Goal: Information Seeking & Learning: Learn about a topic

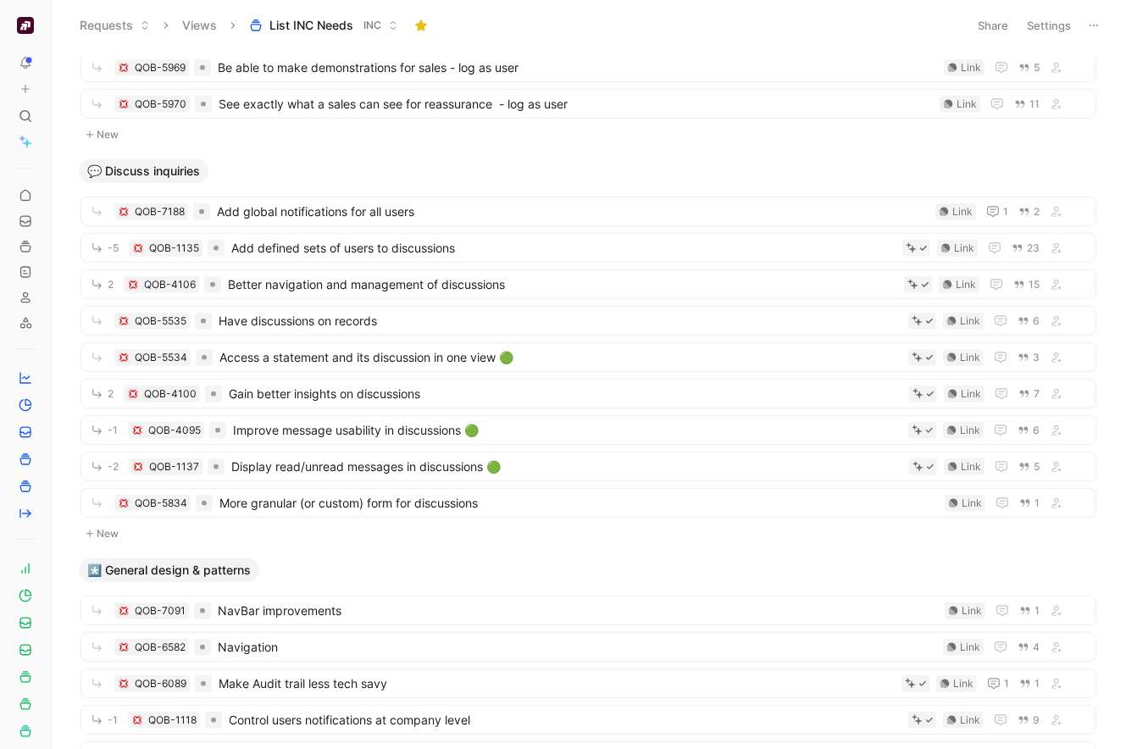
scroll to position [1558, 0]
click at [376, 285] on span "Better navigation and management of discussions" at bounding box center [562, 284] width 669 height 20
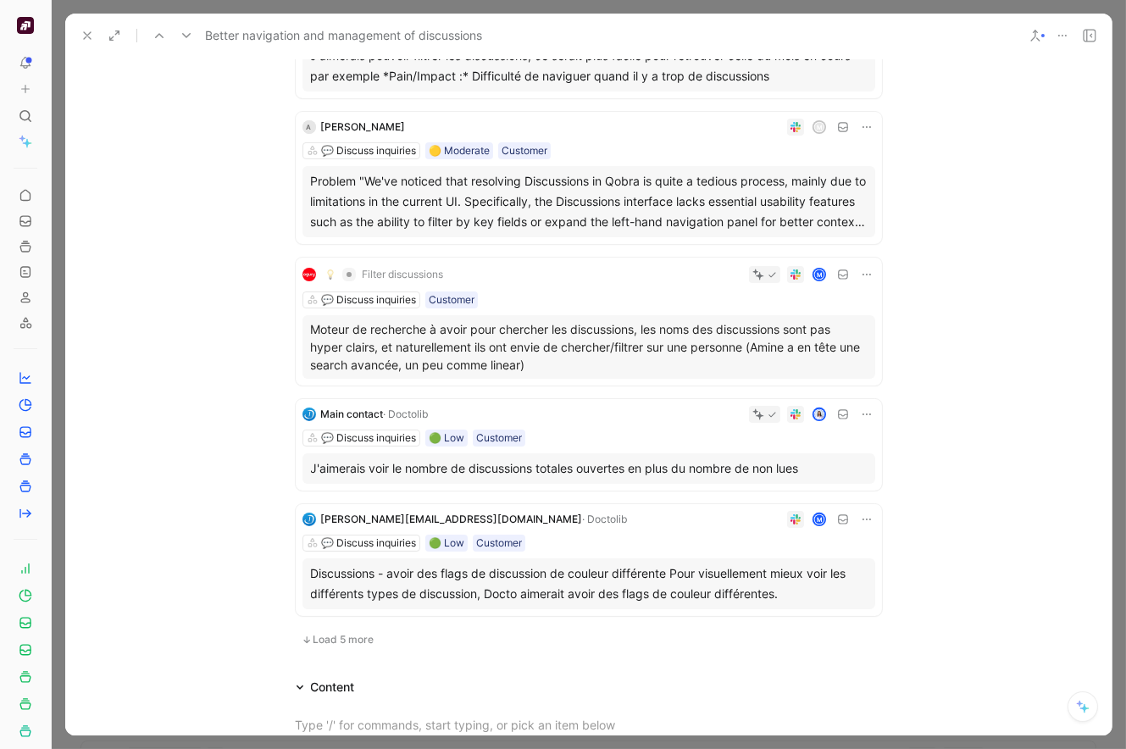
scroll to position [879, 0]
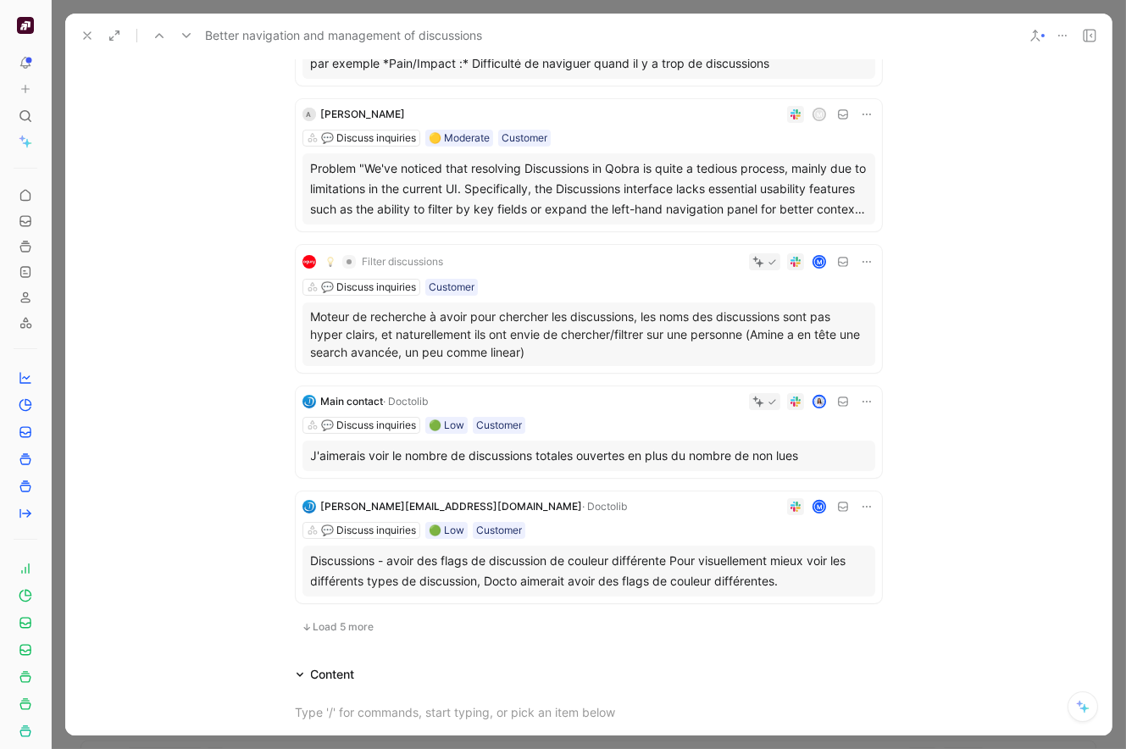
click at [352, 623] on span "Load 5 more" at bounding box center [343, 627] width 61 height 14
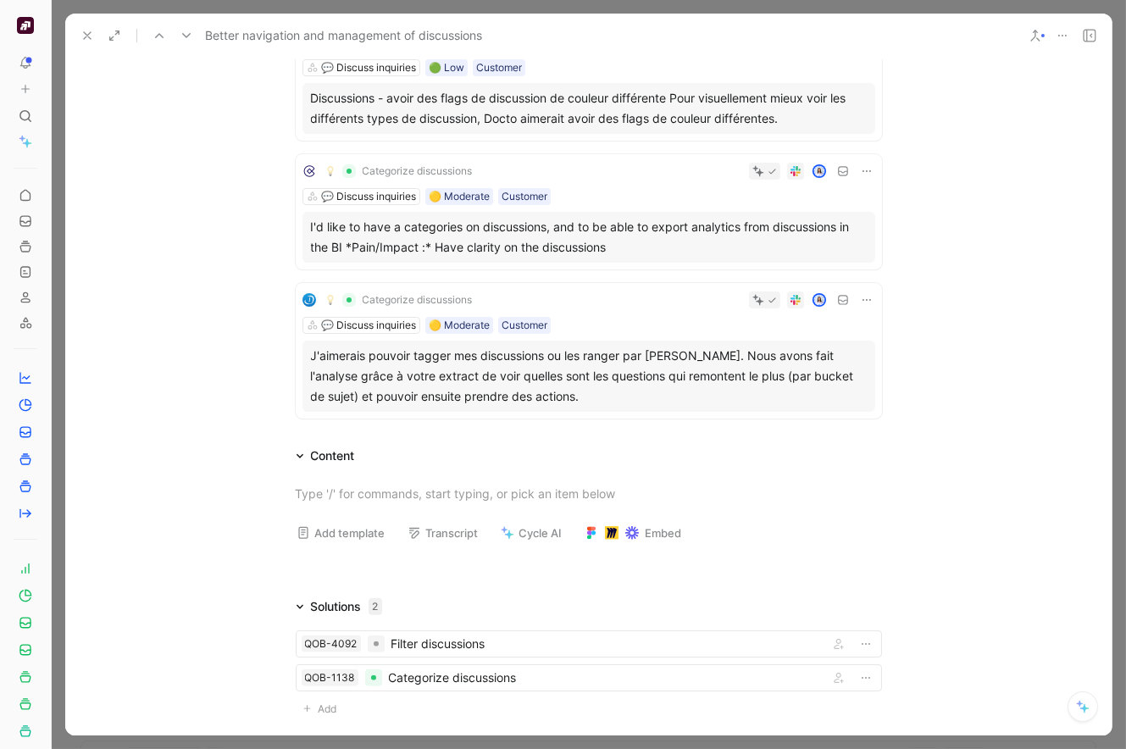
scroll to position [1343, 0]
click at [380, 641] on div at bounding box center [376, 643] width 17 height 17
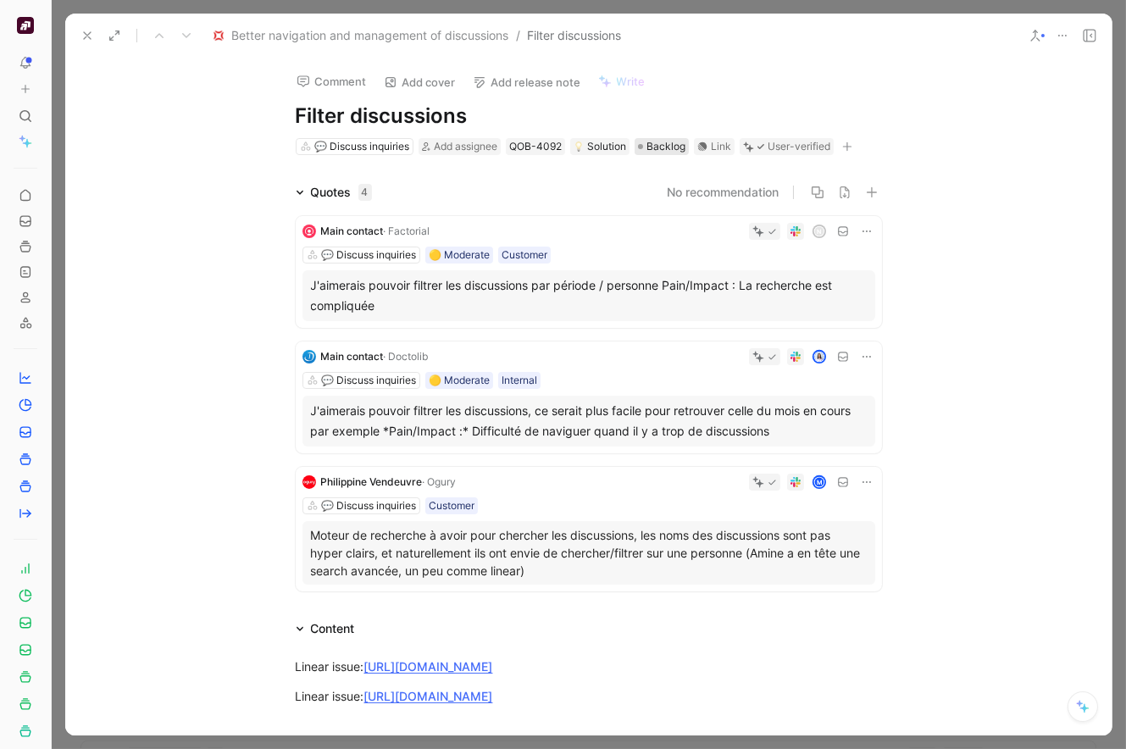
click at [665, 145] on span "Backlog" at bounding box center [665, 146] width 39 height 17
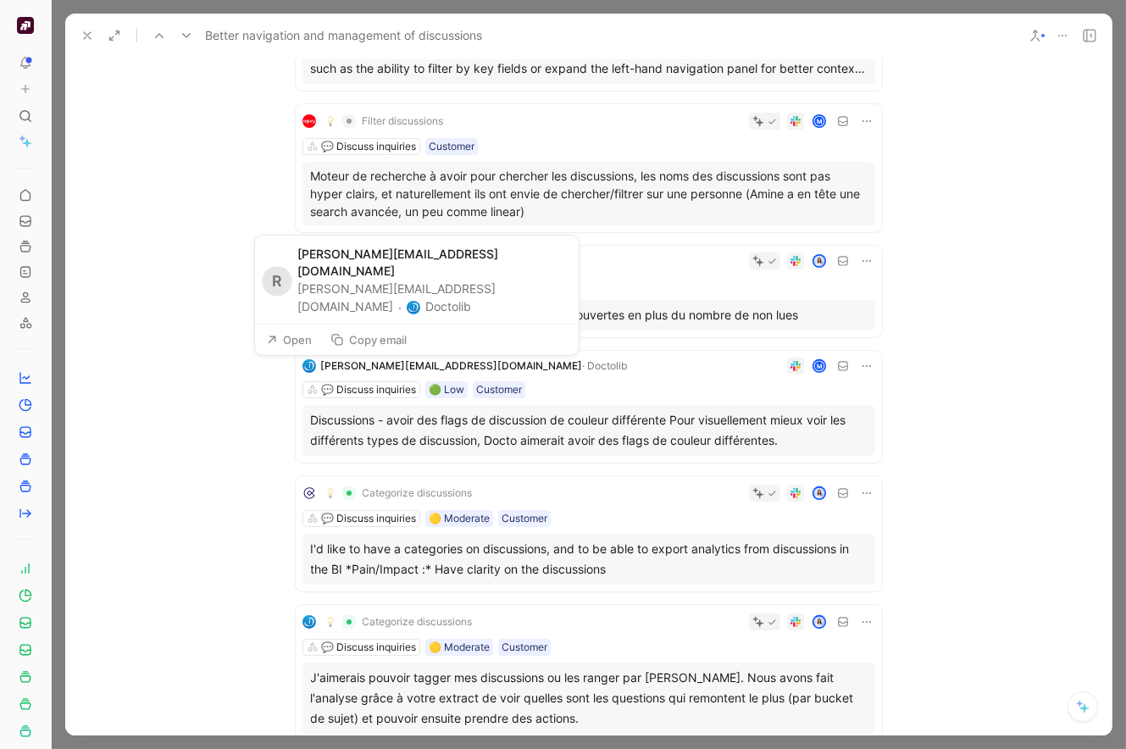
scroll to position [1017, 0]
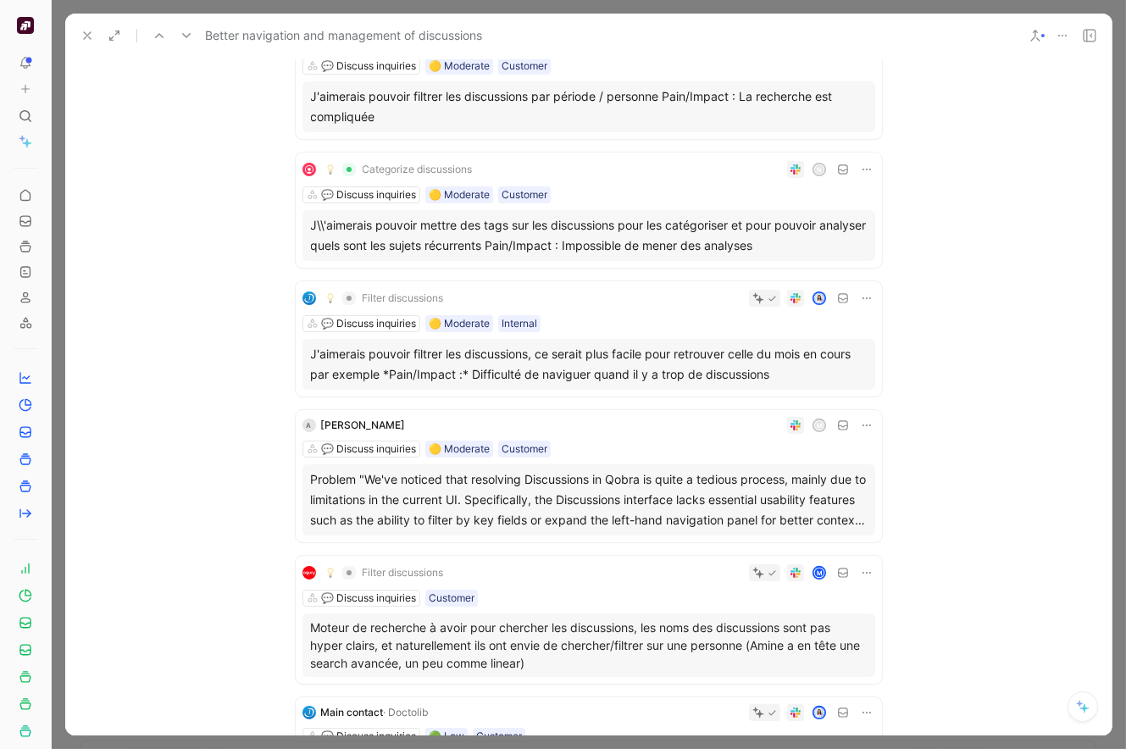
scroll to position [565, 0]
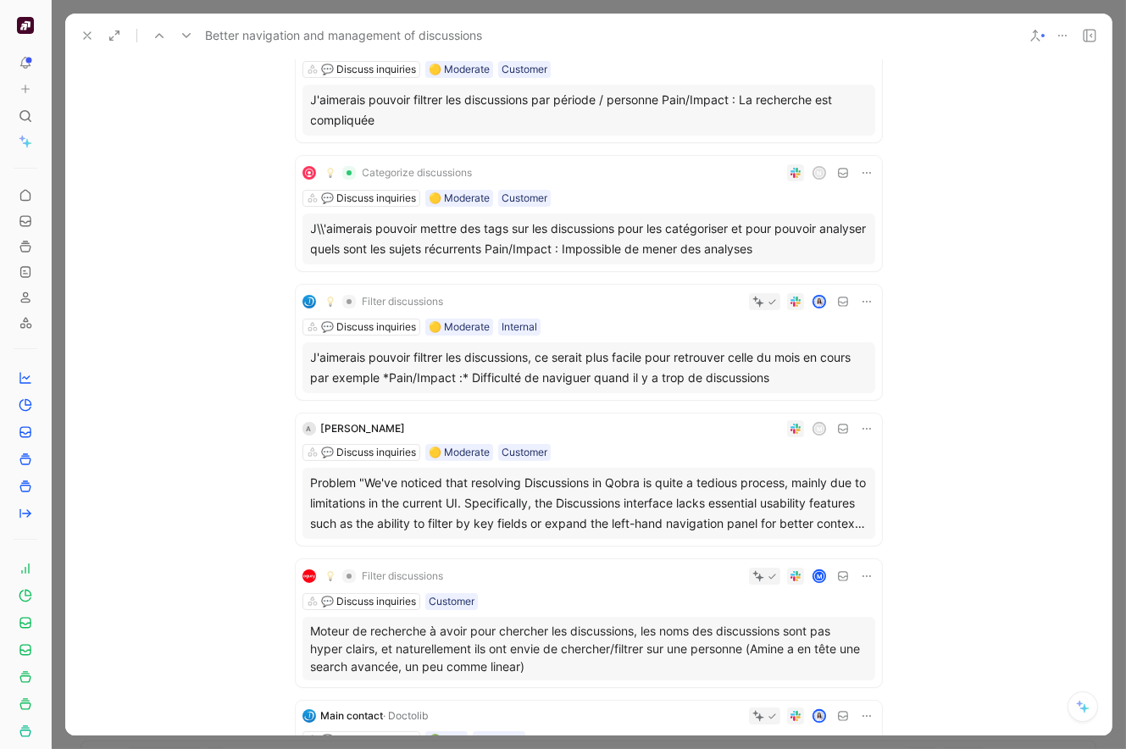
click at [568, 506] on div "Problem "We've noticed that resolving Discussions in Qobra is quite a tedious p…" at bounding box center [589, 503] width 556 height 61
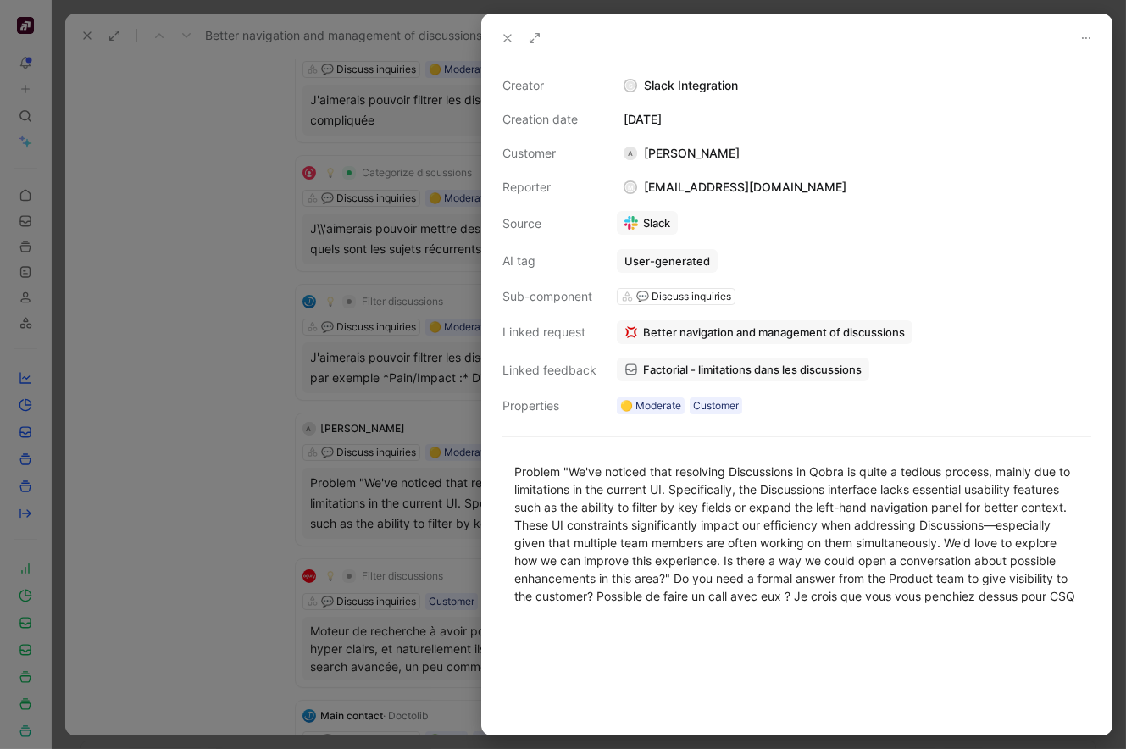
click at [157, 350] on div at bounding box center [563, 374] width 1126 height 749
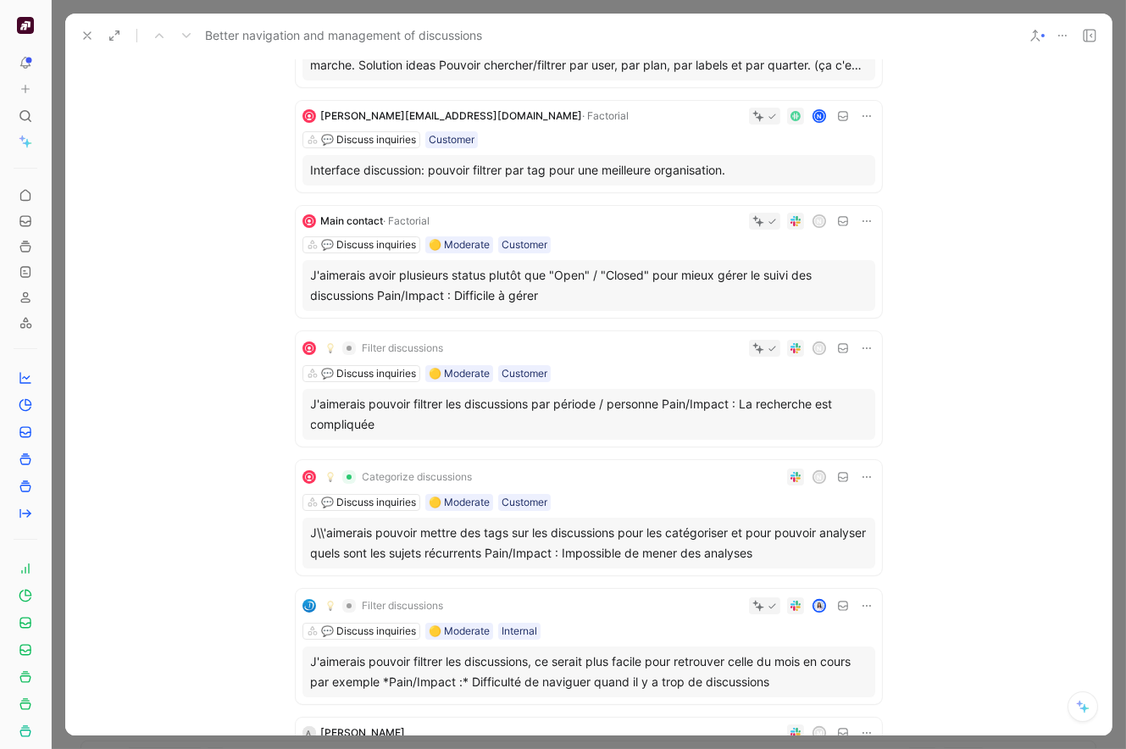
scroll to position [259, 0]
click at [80, 39] on icon at bounding box center [87, 36] width 14 height 14
